Goal: Information Seeking & Learning: Learn about a topic

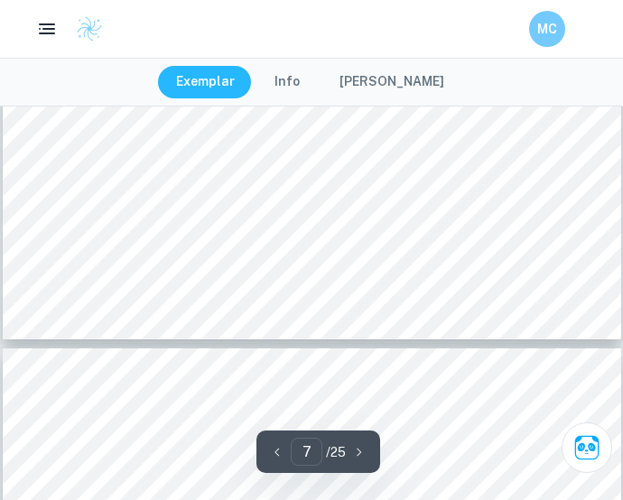
scroll to position [6178, 0]
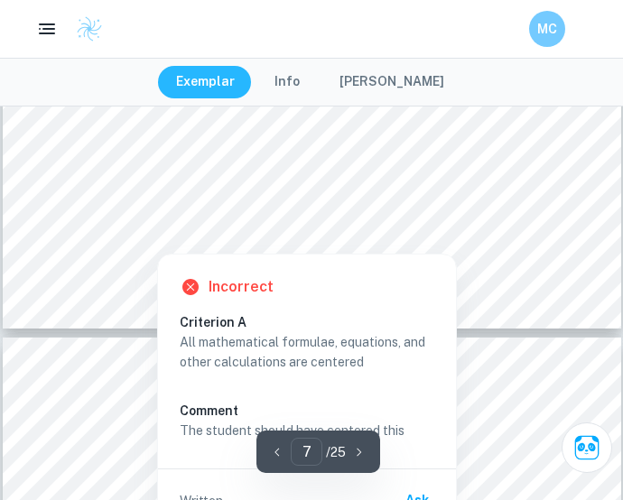
click at [135, 214] on div at bounding box center [310, 214] width 460 height 5
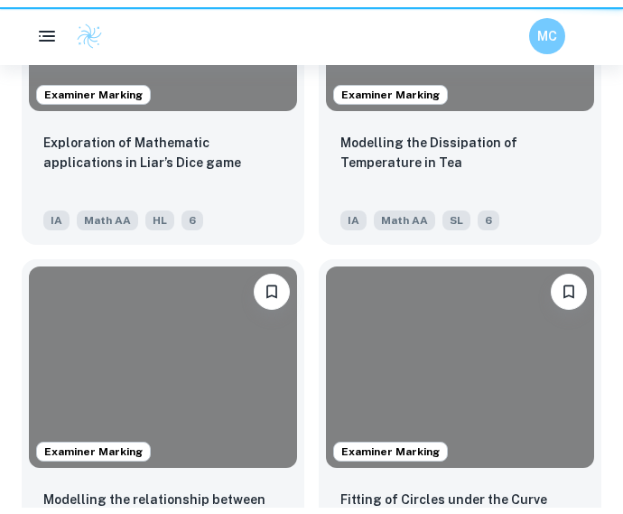
scroll to position [5315, 0]
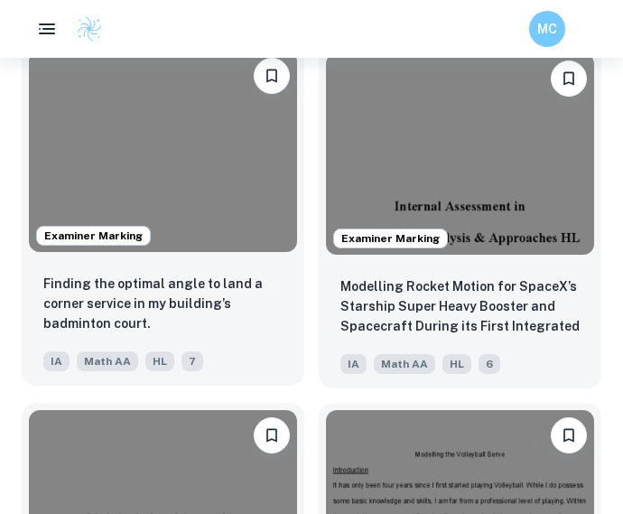
click at [198, 192] on img at bounding box center [163, 151] width 268 height 201
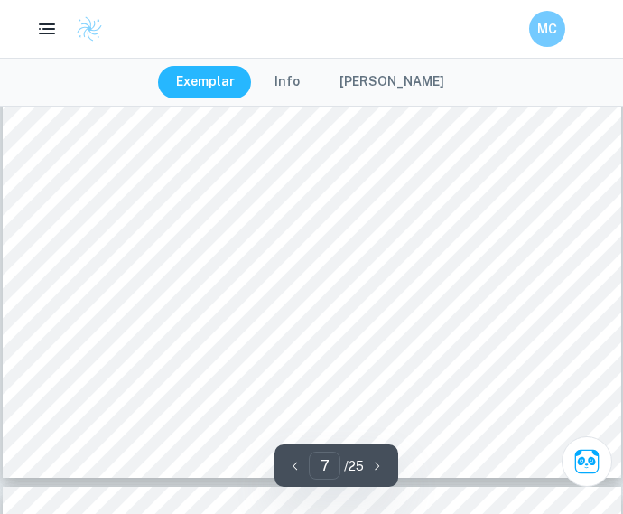
scroll to position [6051, 0]
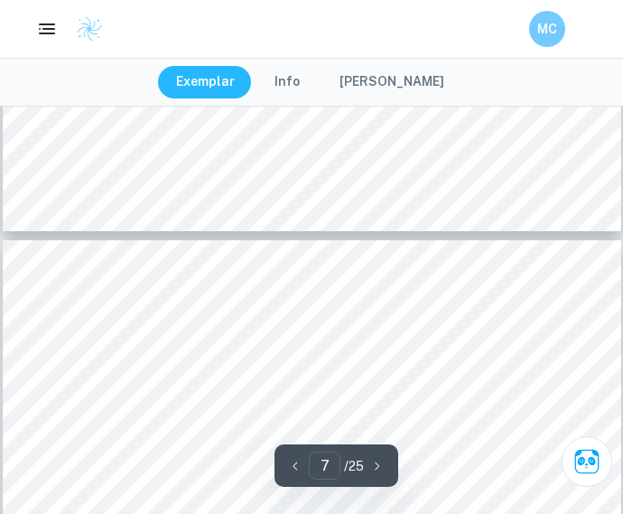
type input "8"
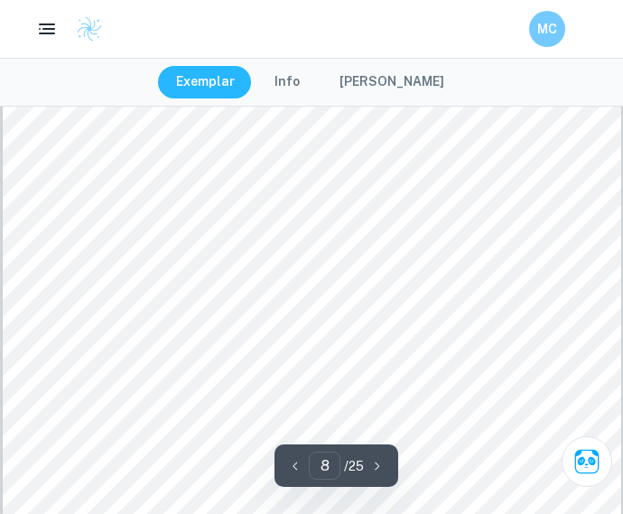
scroll to position [6446, 0]
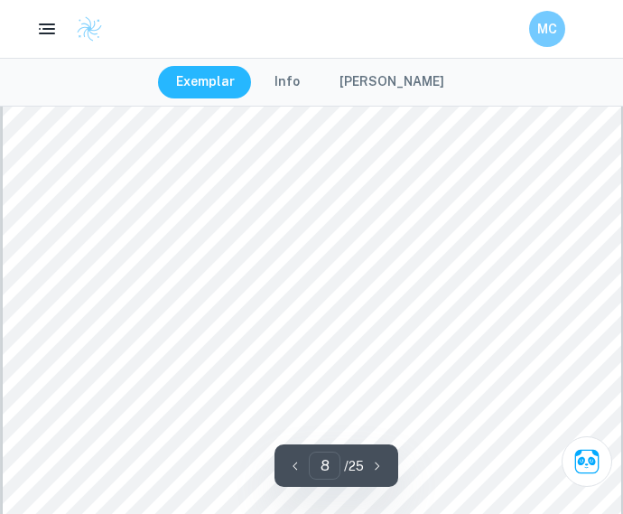
click at [394, 51] on div "MC" at bounding box center [311, 29] width 623 height 58
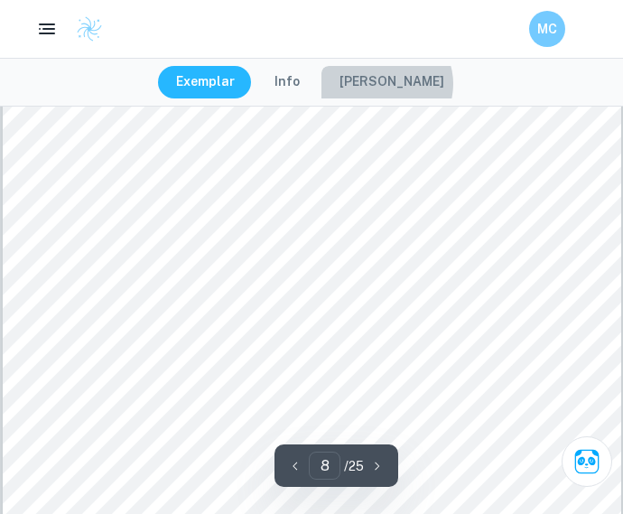
click at [395, 84] on button "[PERSON_NAME]" at bounding box center [391, 82] width 141 height 32
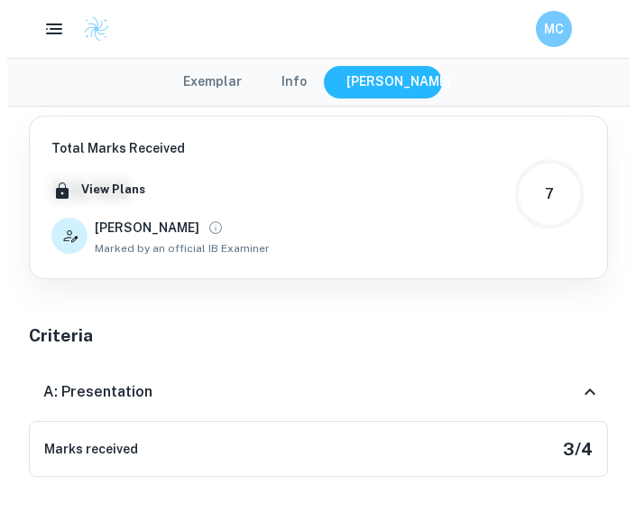
scroll to position [486, 0]
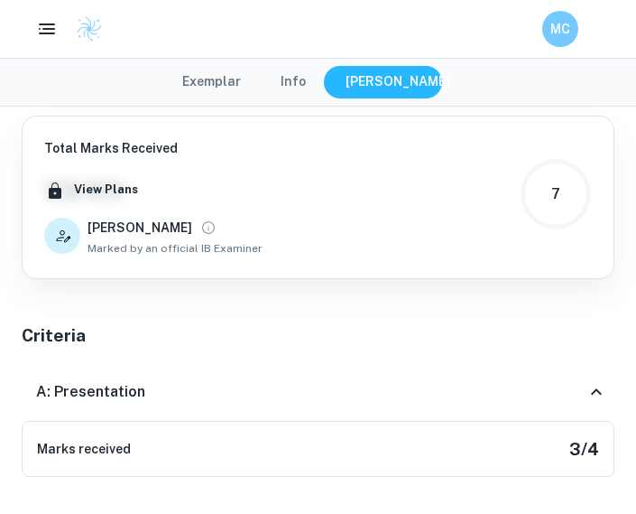
click at [309, 84] on button "Info" at bounding box center [293, 82] width 61 height 32
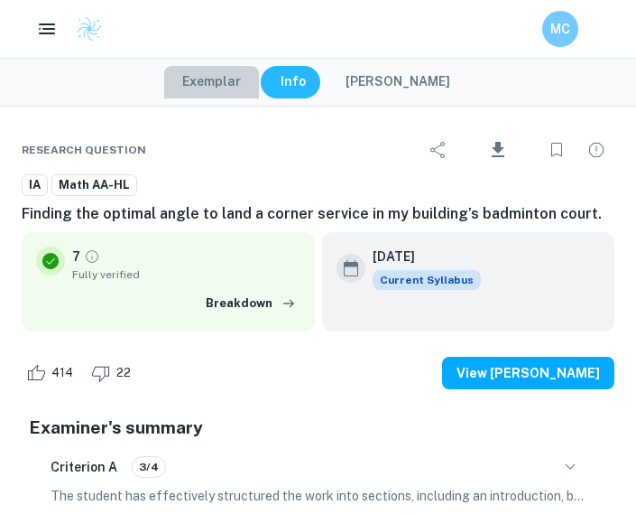
click at [237, 83] on button "Exemplar" at bounding box center [211, 82] width 95 height 32
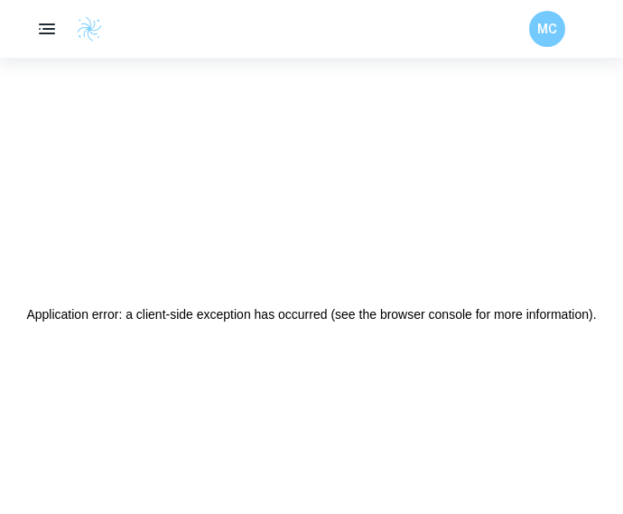
scroll to position [0, 0]
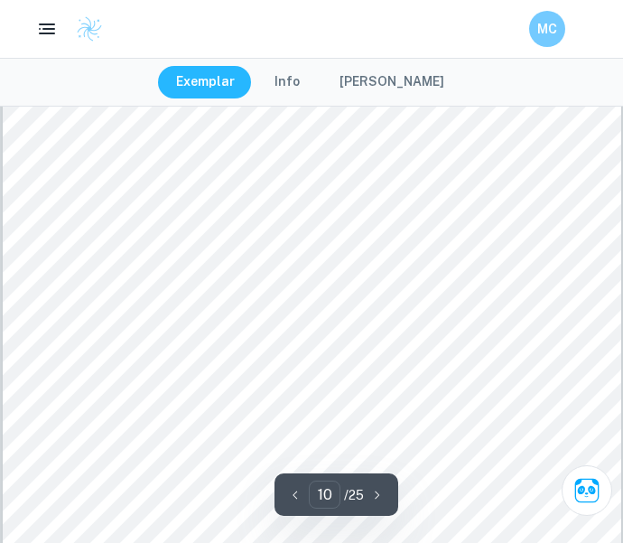
scroll to position [8480, 0]
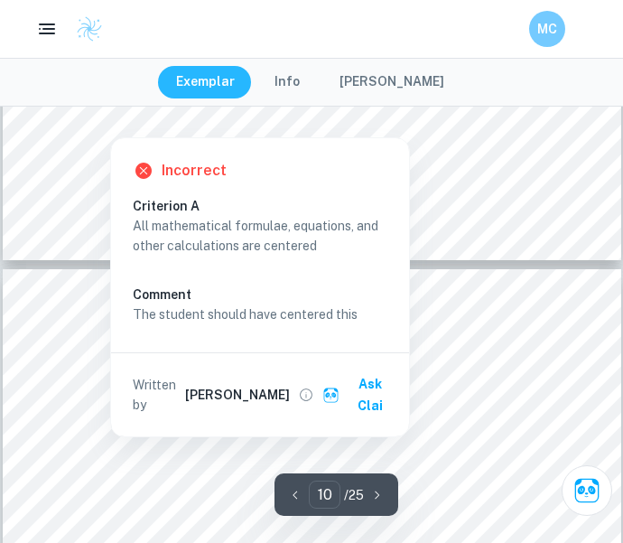
type input "11"
